Goal: Task Accomplishment & Management: Manage account settings

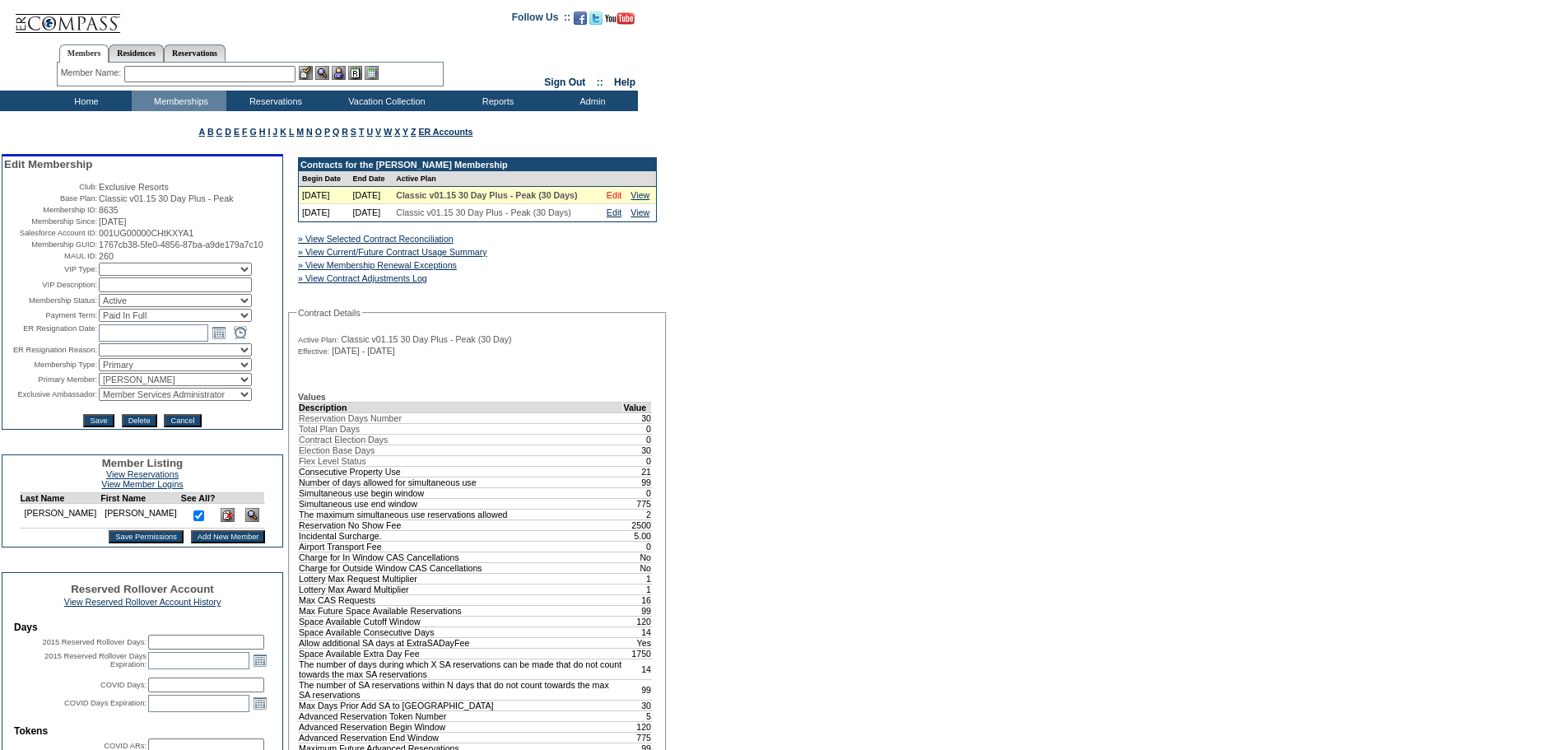
click at [612, 200] on link "Edit" at bounding box center [614, 195] width 15 height 10
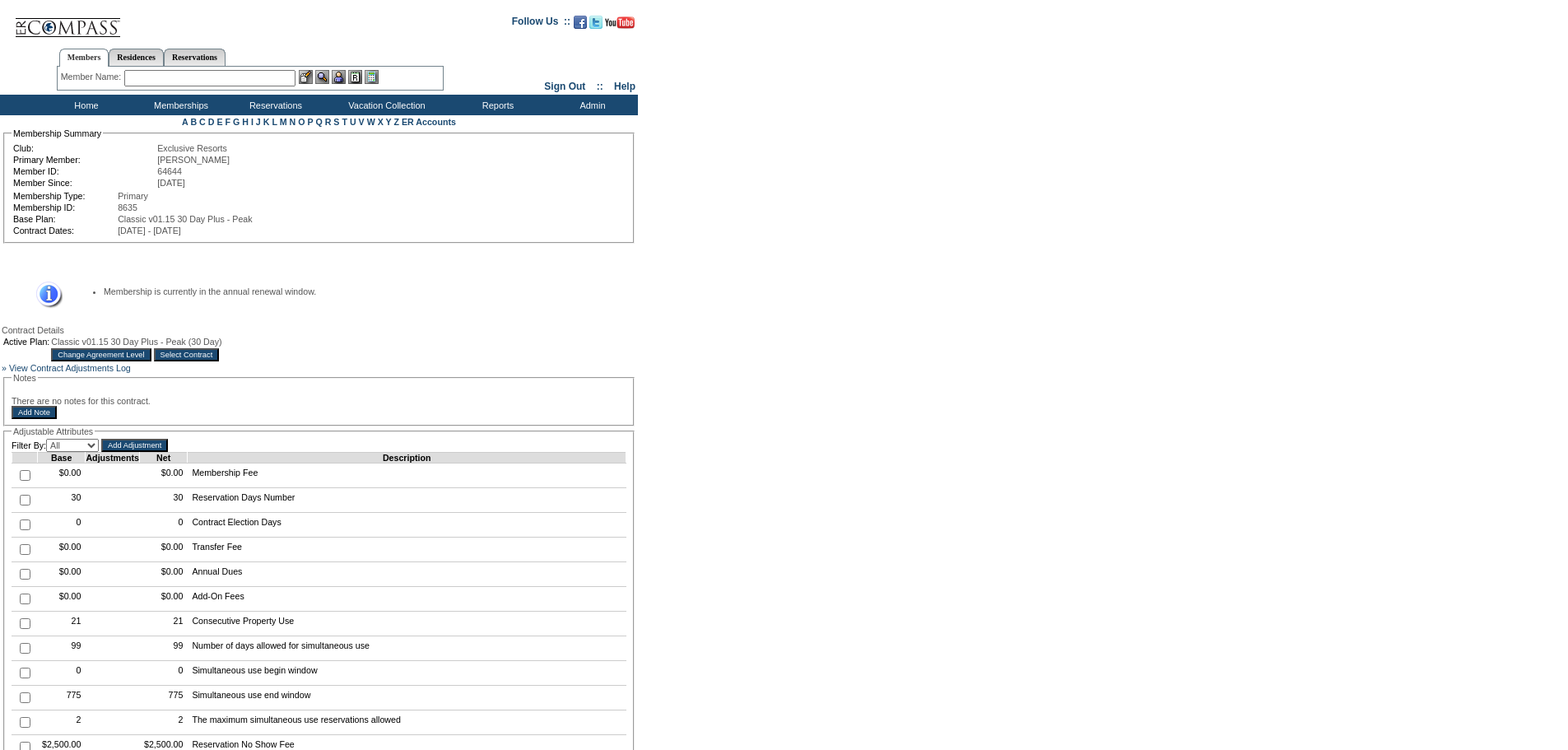
click at [151, 362] on input "Change Agreement Level" at bounding box center [100, 354] width 100 height 13
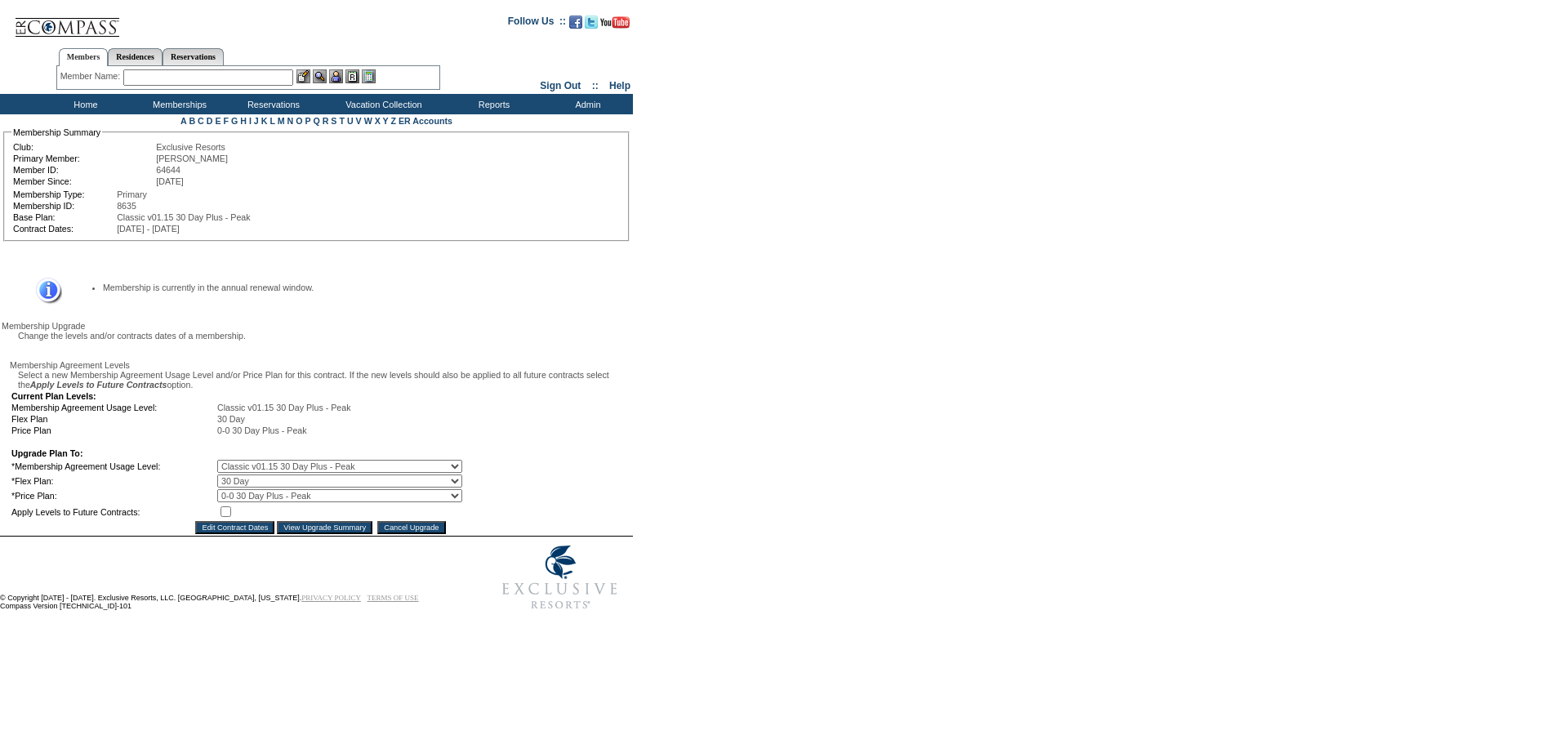
click at [463, 487] on select "0 Day 10 Day 15 Day 20 Day 25 Day 30 Day" at bounding box center [339, 481] width 245 height 13
select select "174"
click at [228, 487] on select "0 Day 10 Day 15 Day 20 Day 25 Day 30 Day" at bounding box center [339, 481] width 245 height 13
drag, startPoint x: 237, startPoint y: 553, endPoint x: 261, endPoint y: 566, distance: 27.3
click at [231, 517] on input "checkbox" at bounding box center [226, 511] width 10 height 10
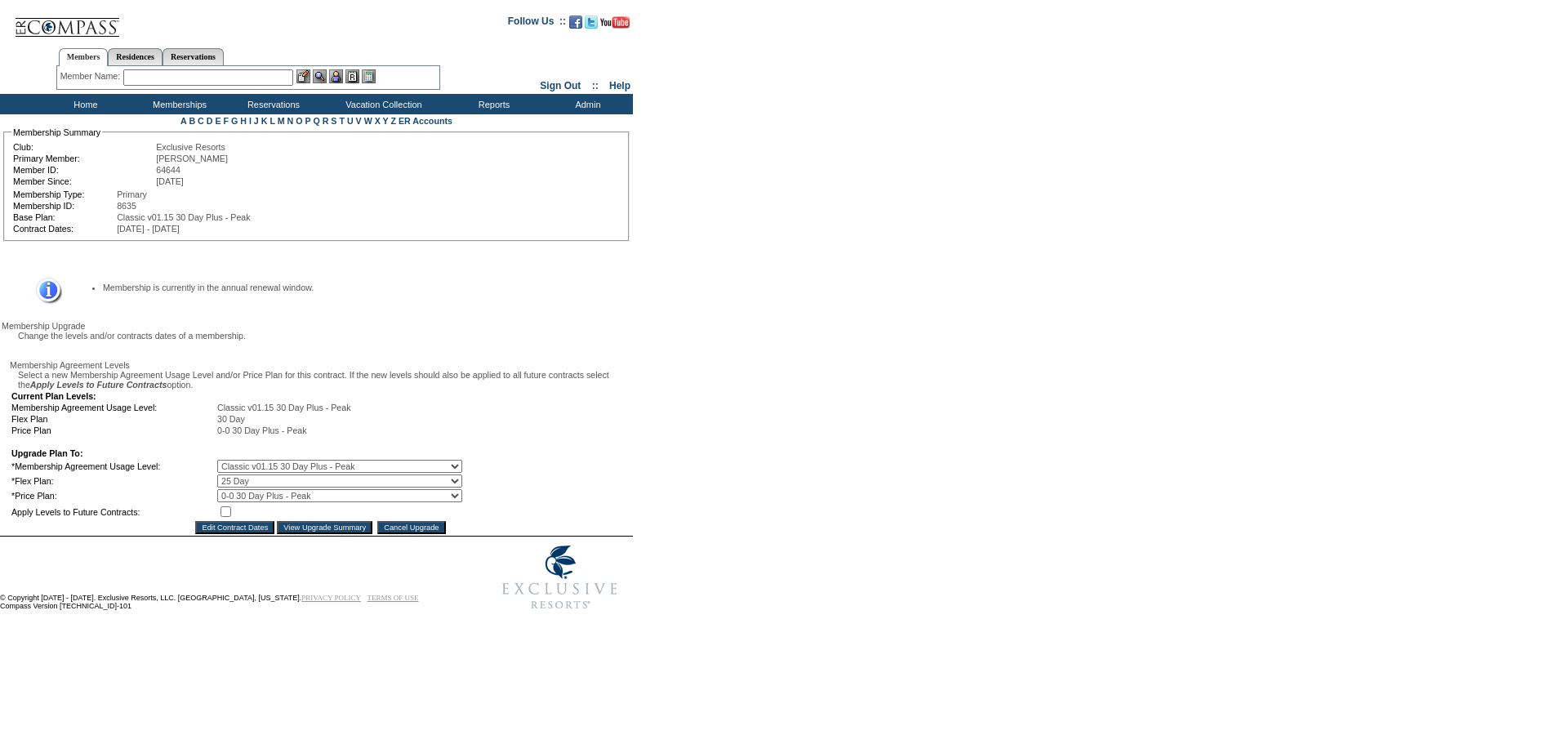
checkbox input "true"
click at [294, 534] on input "View Upgrade Summary" at bounding box center [324, 527] width 95 height 13
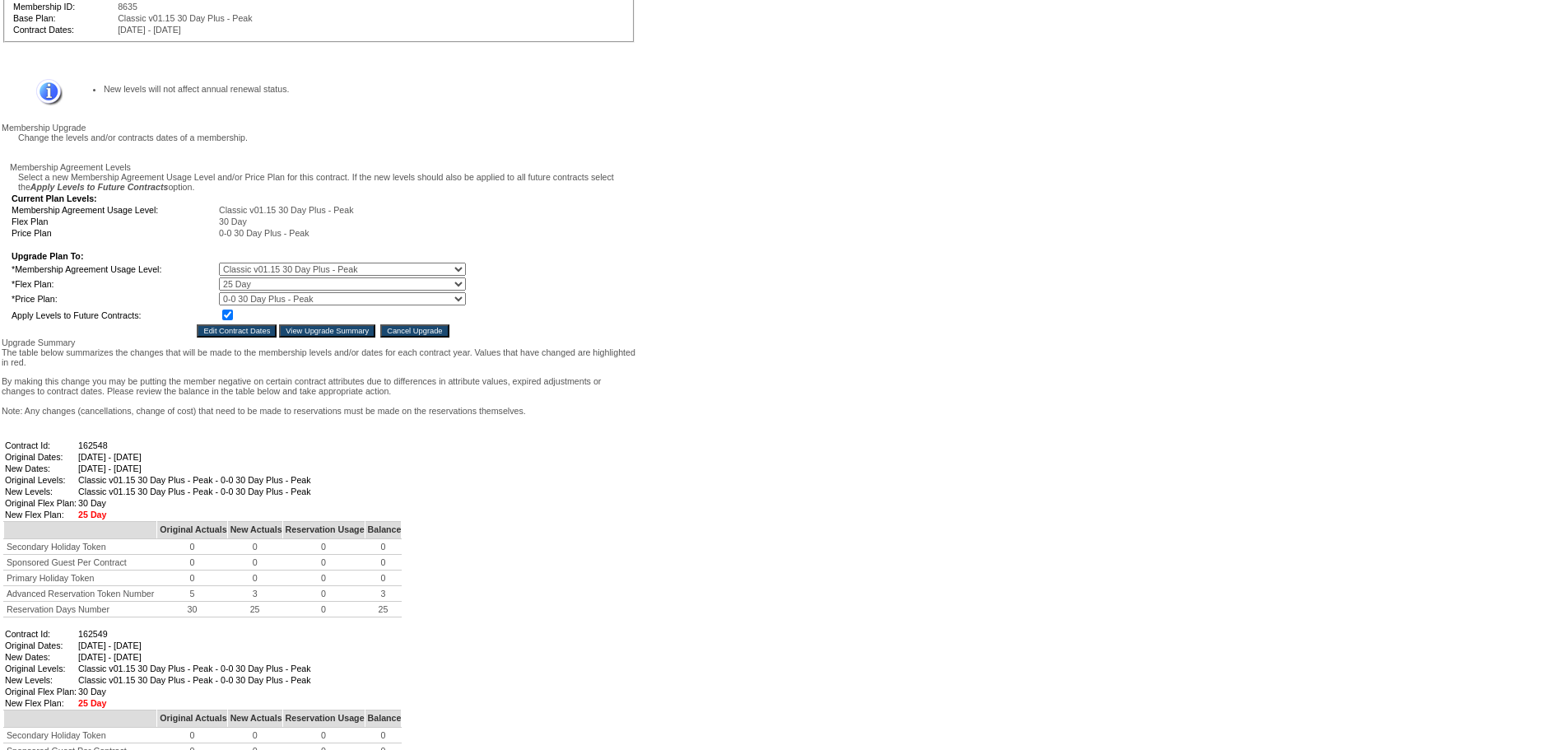
scroll to position [577, 0]
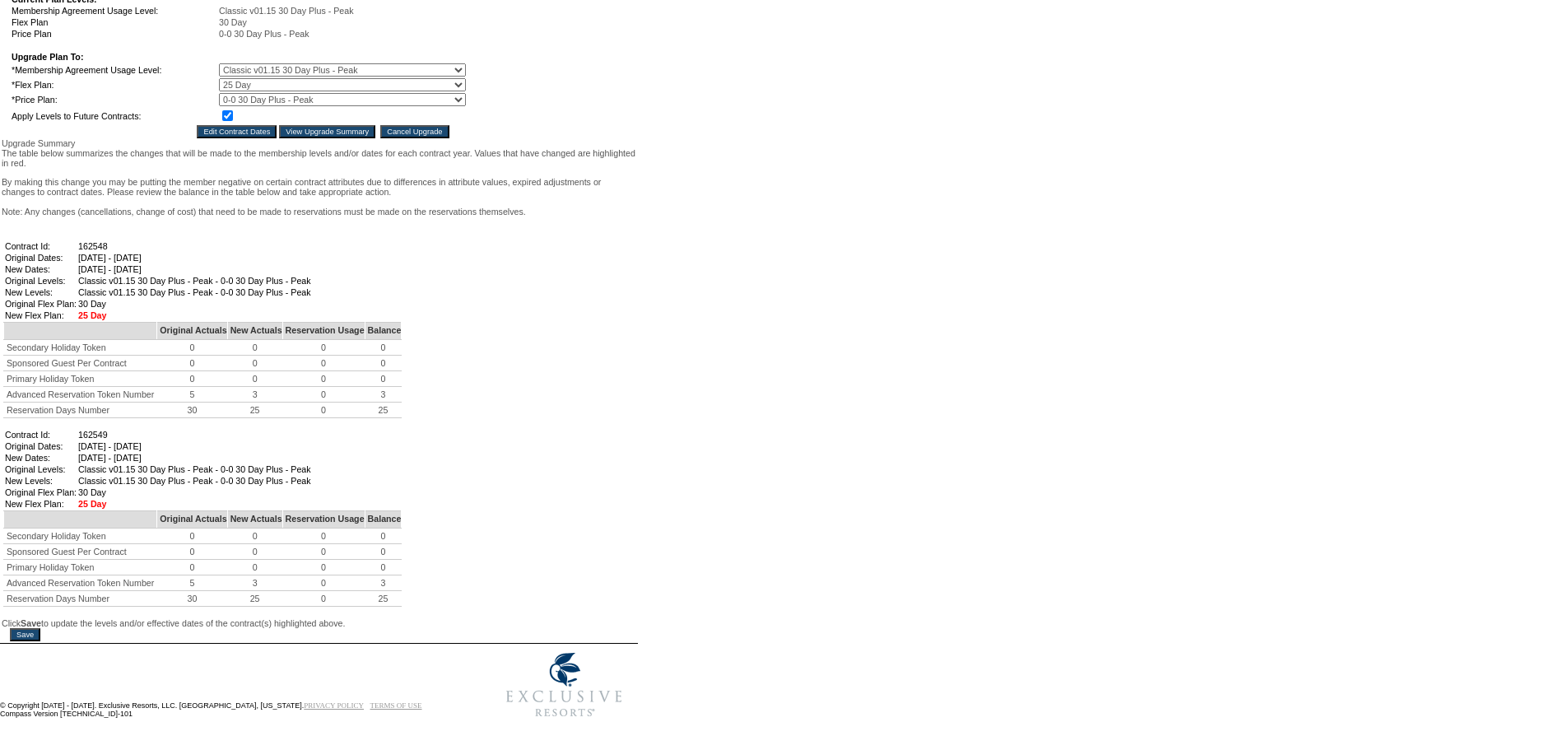
click at [33, 628] on input "Save" at bounding box center [24, 634] width 30 height 13
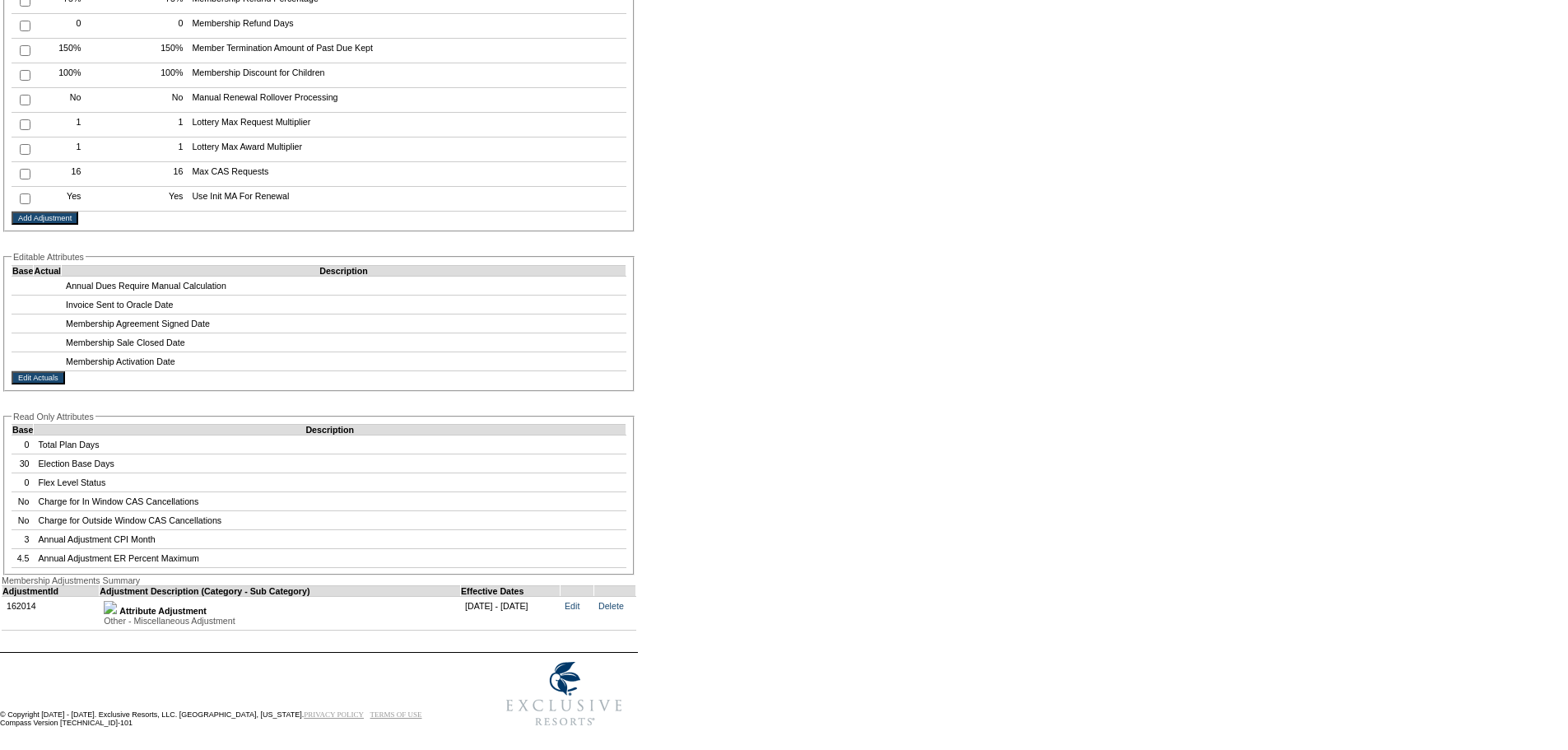
scroll to position [2942, 0]
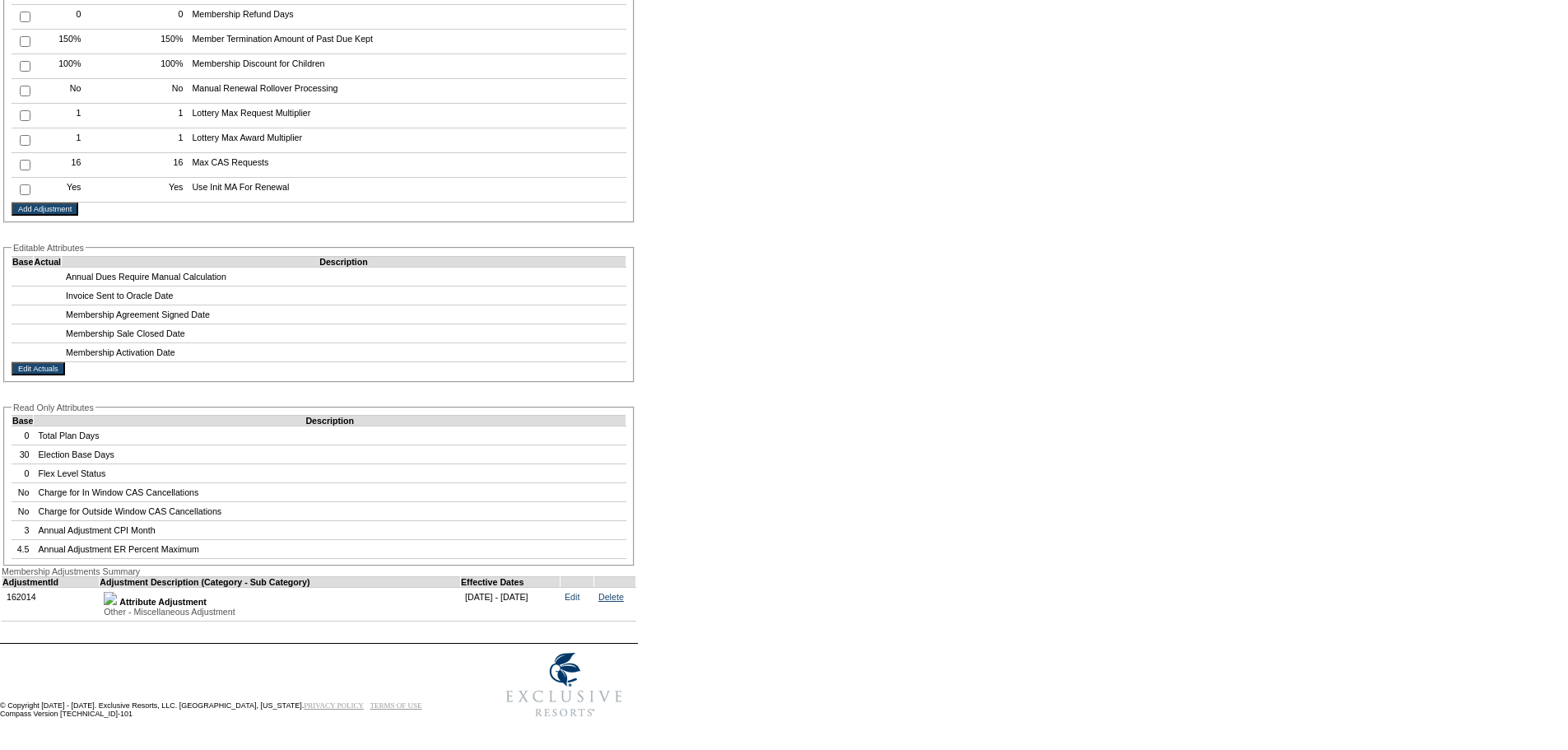
click at [624, 592] on link "Delete" at bounding box center [611, 596] width 25 height 10
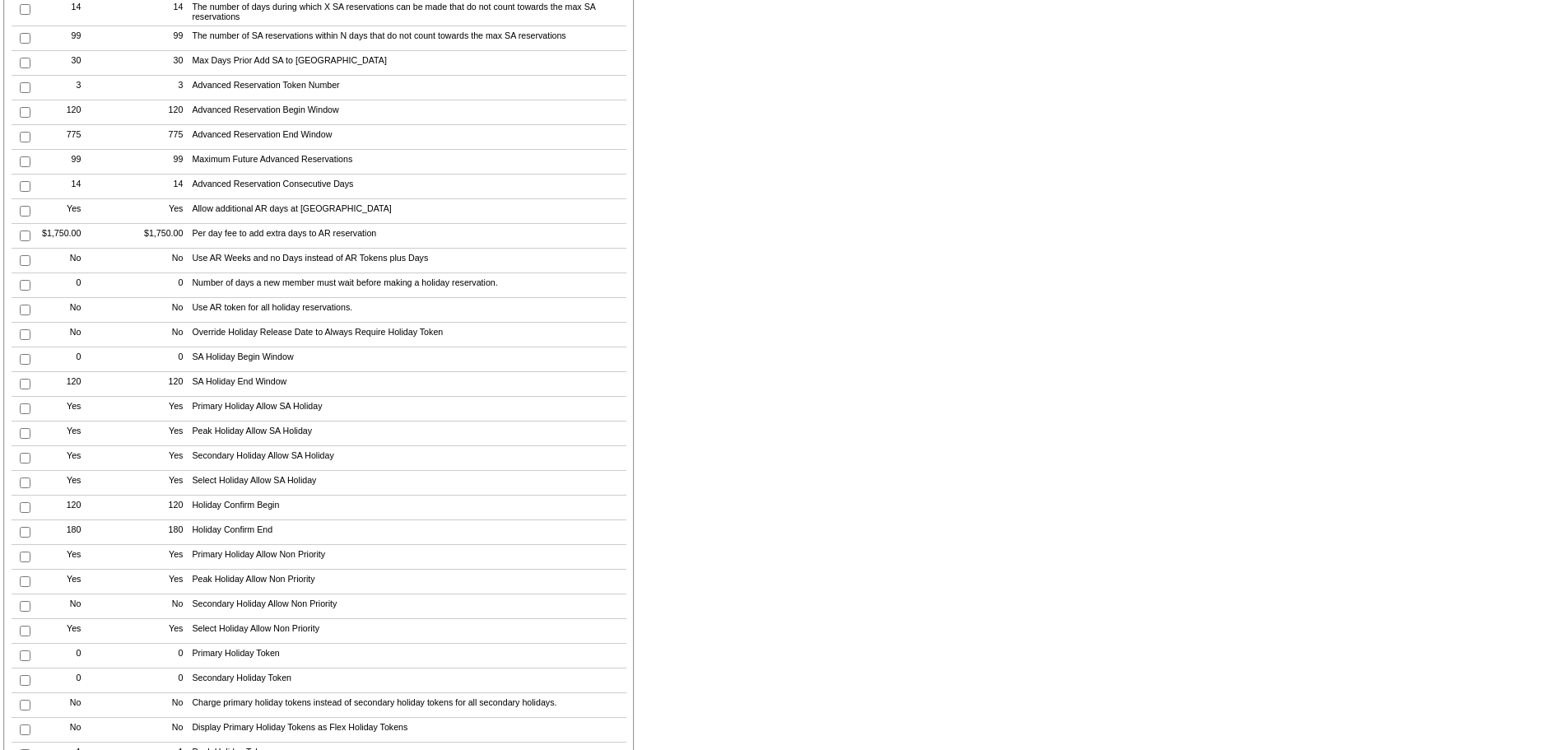
scroll to position [918, 0]
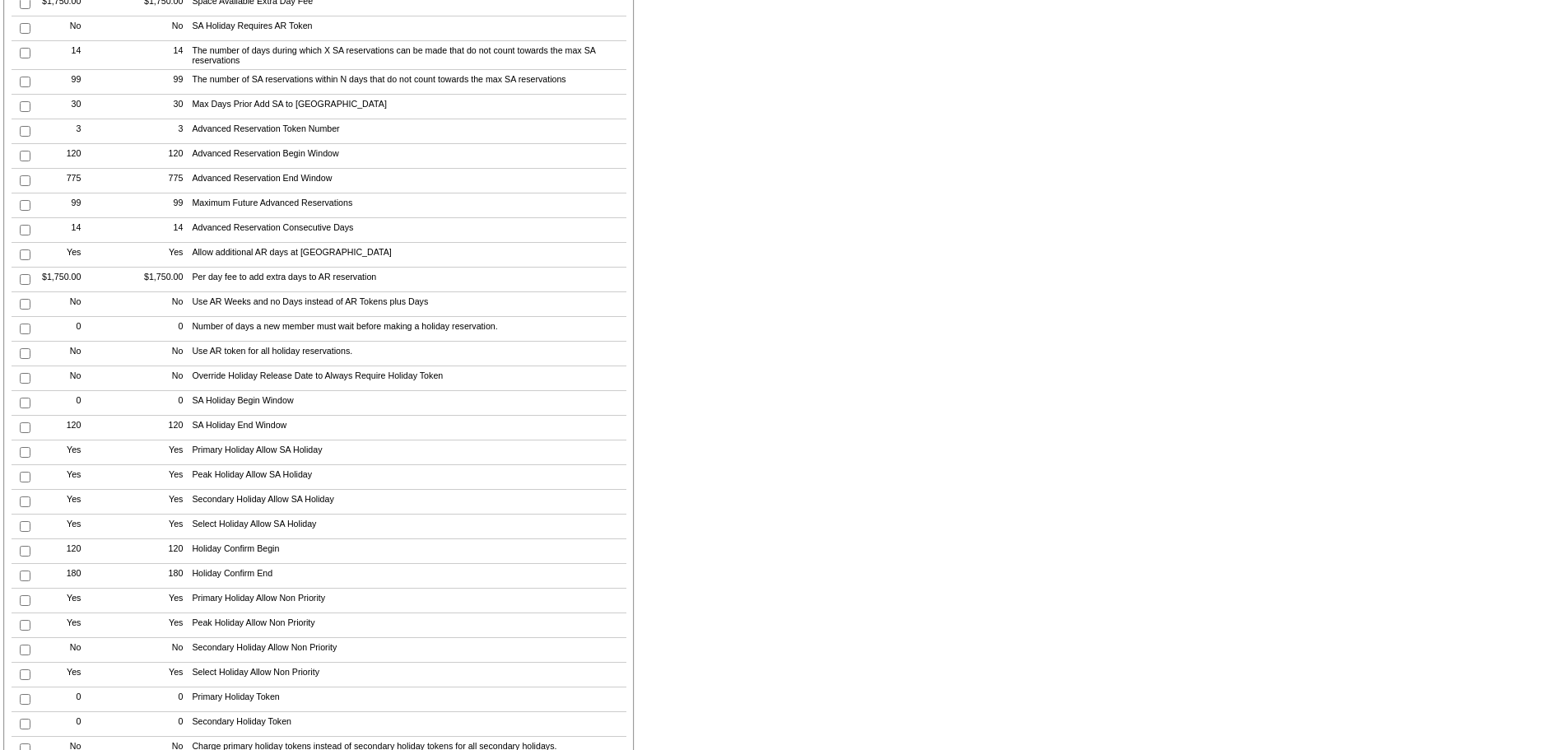
click at [22, 137] on input "checkbox" at bounding box center [25, 131] width 10 height 10
checkbox input "true"
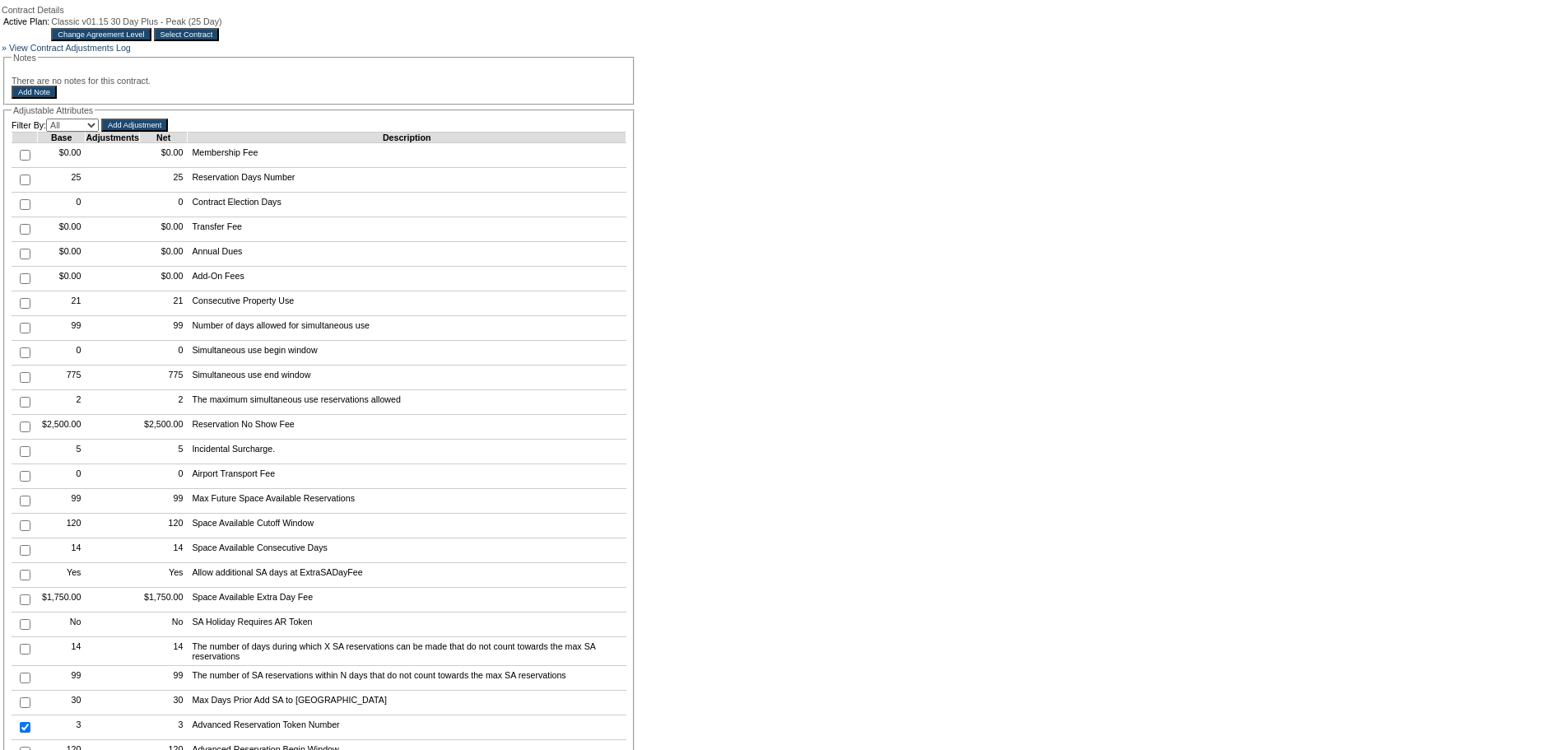
scroll to position [177, 0]
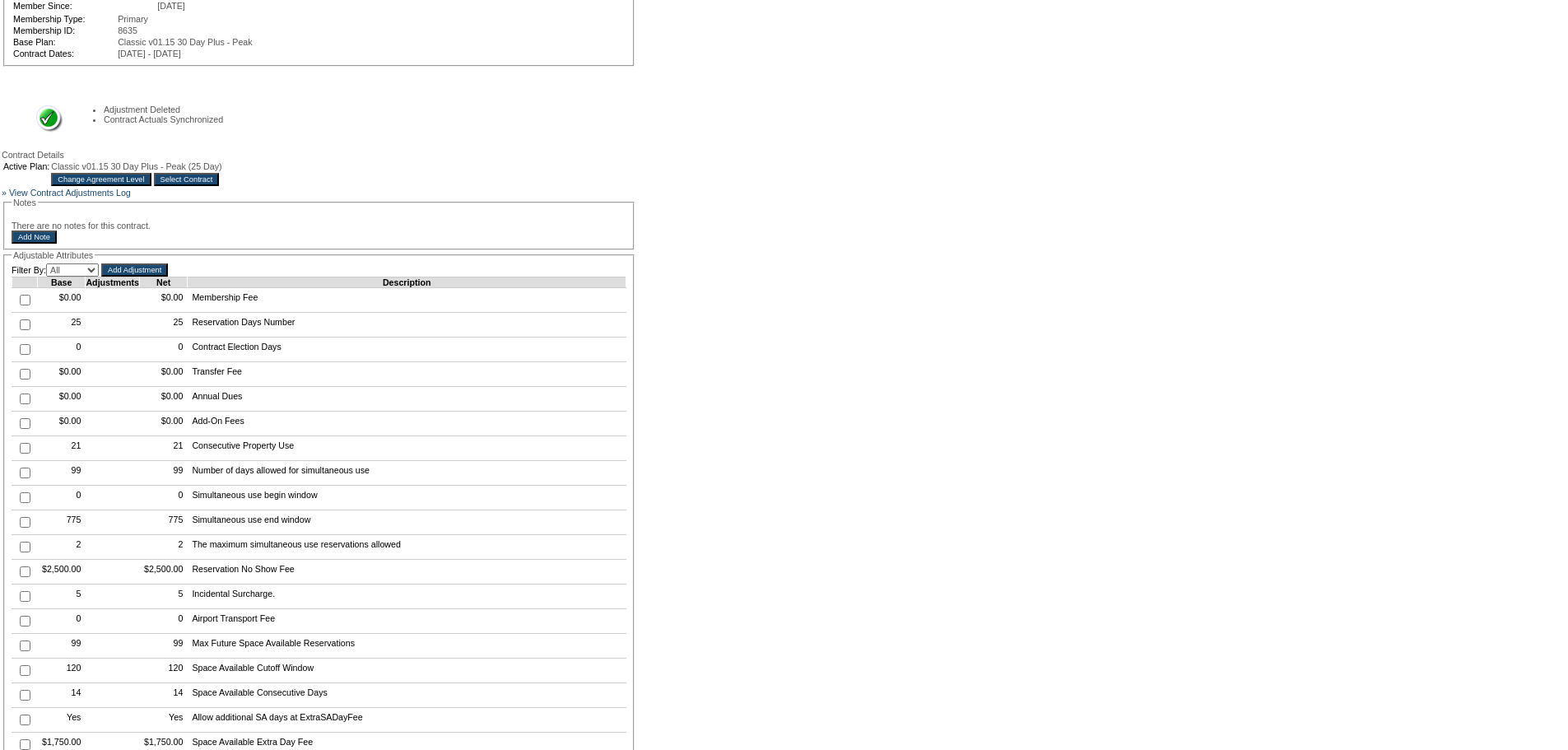
click at [141, 277] on input "Add Adjustment" at bounding box center [134, 269] width 67 height 13
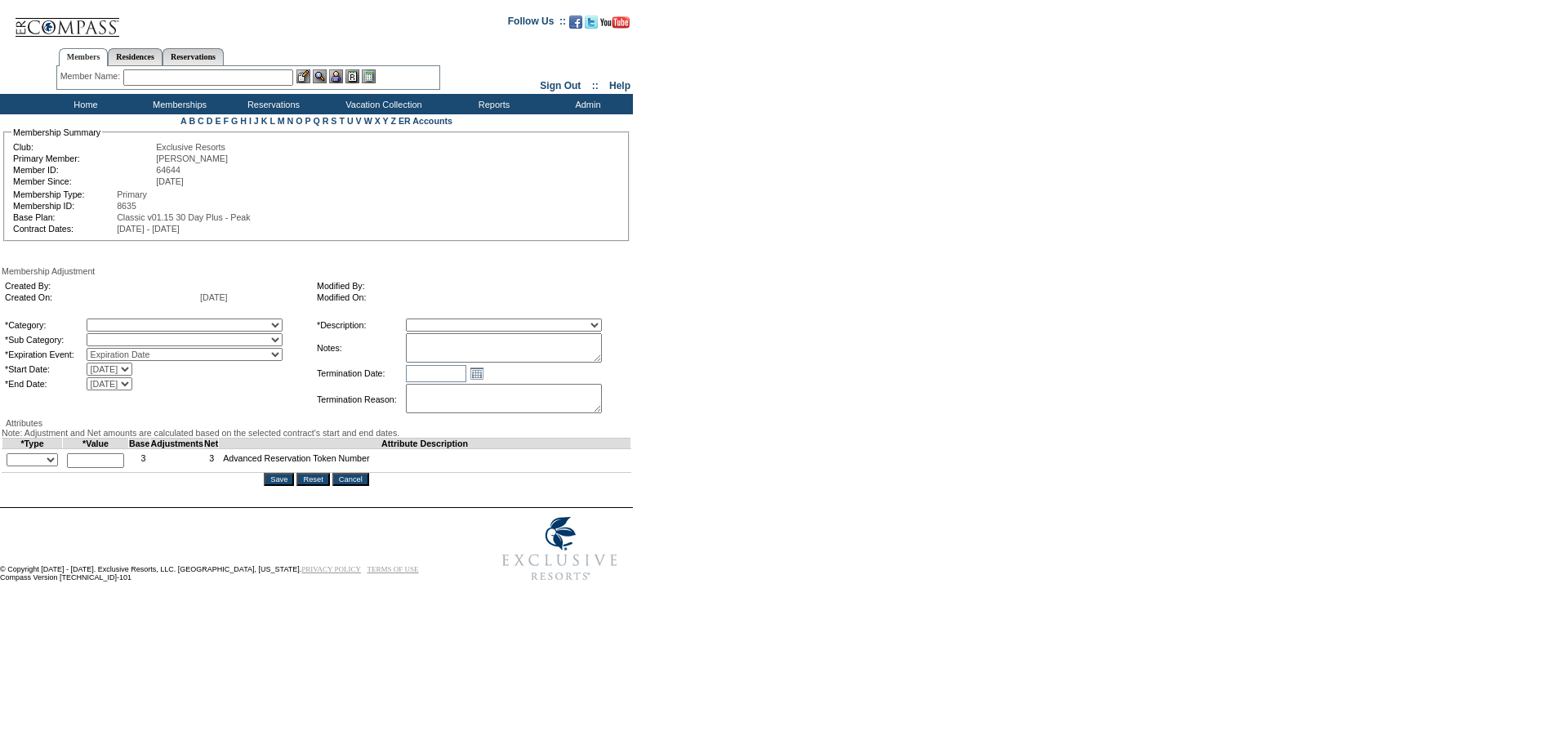
click at [58, 466] on select "+ - Override" at bounding box center [33, 459] width 51 height 13
select select "1"
click at [10, 466] on select "+ - Override" at bounding box center [33, 459] width 51 height 13
drag, startPoint x: 100, startPoint y: 517, endPoint x: 109, endPoint y: 525, distance: 12.0
click at [100, 468] on input "text" at bounding box center [95, 460] width 58 height 15
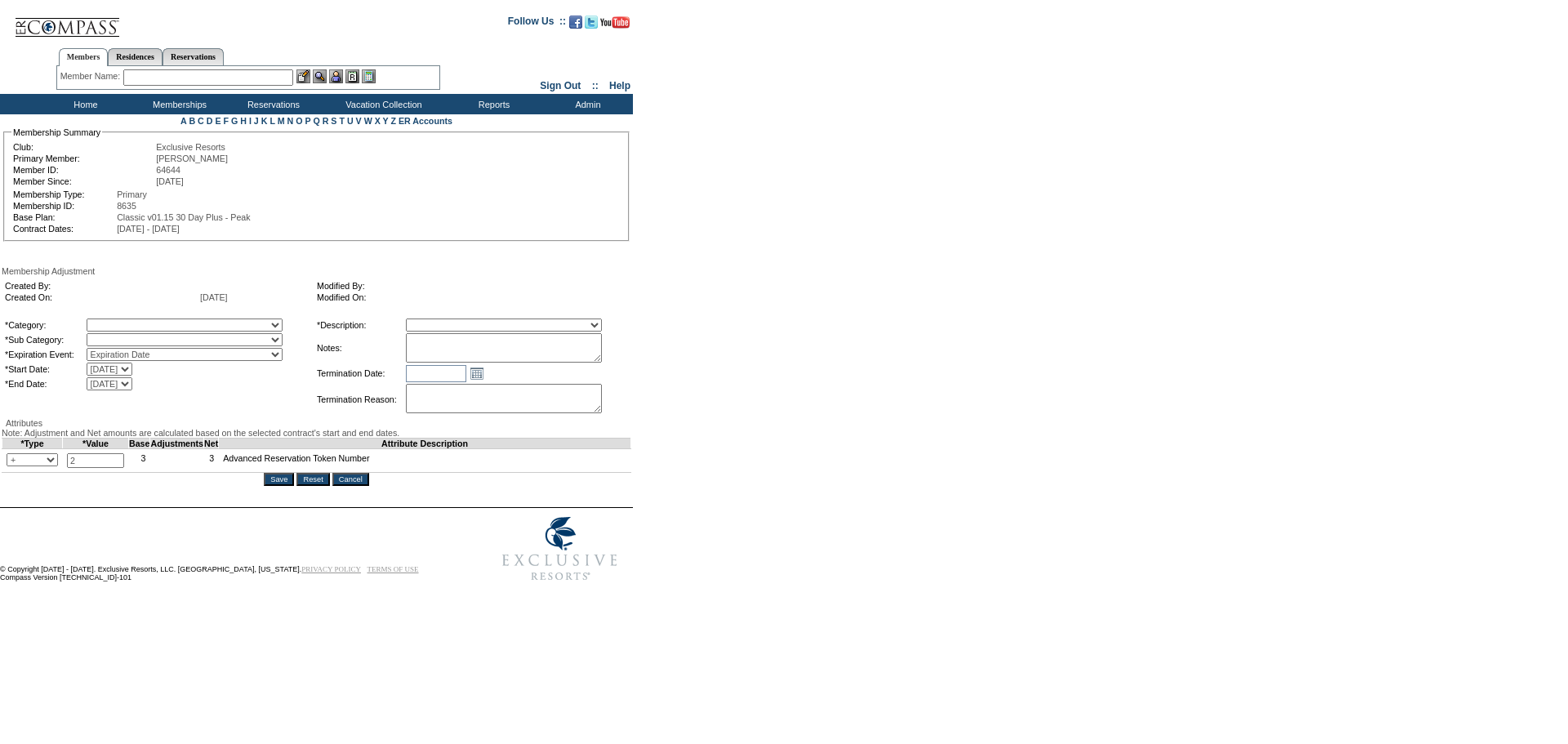
type input "2"
click at [197, 329] on select "A La Carte Days Contract Election Days Converted Days Coronavirus Other Referra…" at bounding box center [185, 324] width 196 height 13
select select "54"
click at [120, 324] on select "A La Carte Days Contract Election Days Converted Days Coronavirus Other Referra…" at bounding box center [185, 324] width 196 height 13
